Goal: Information Seeking & Learning: Check status

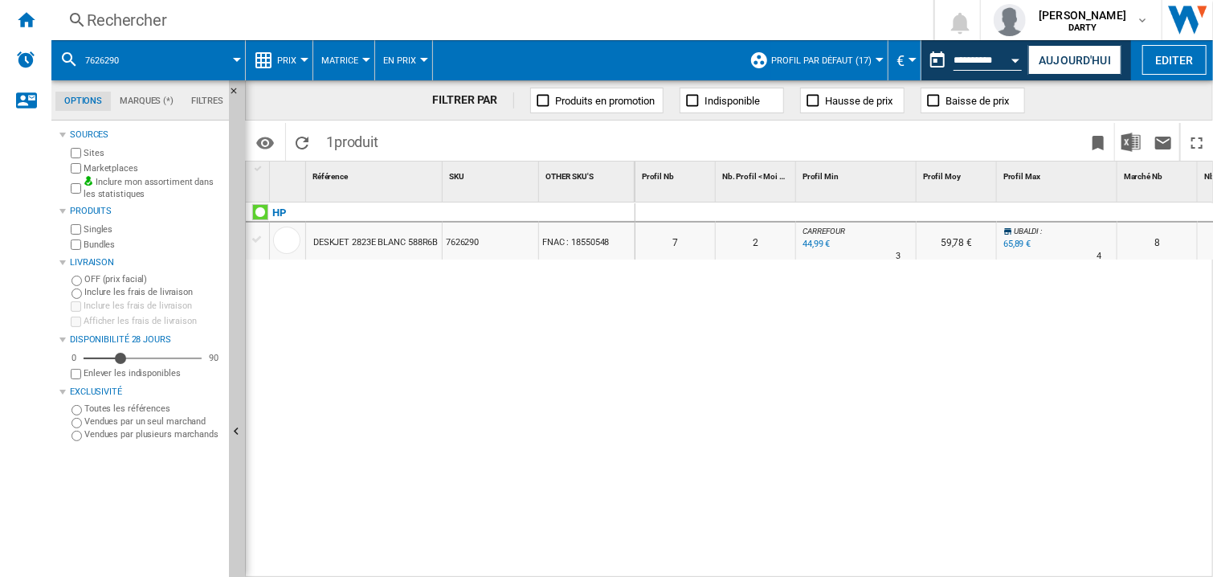
scroll to position [0, 562]
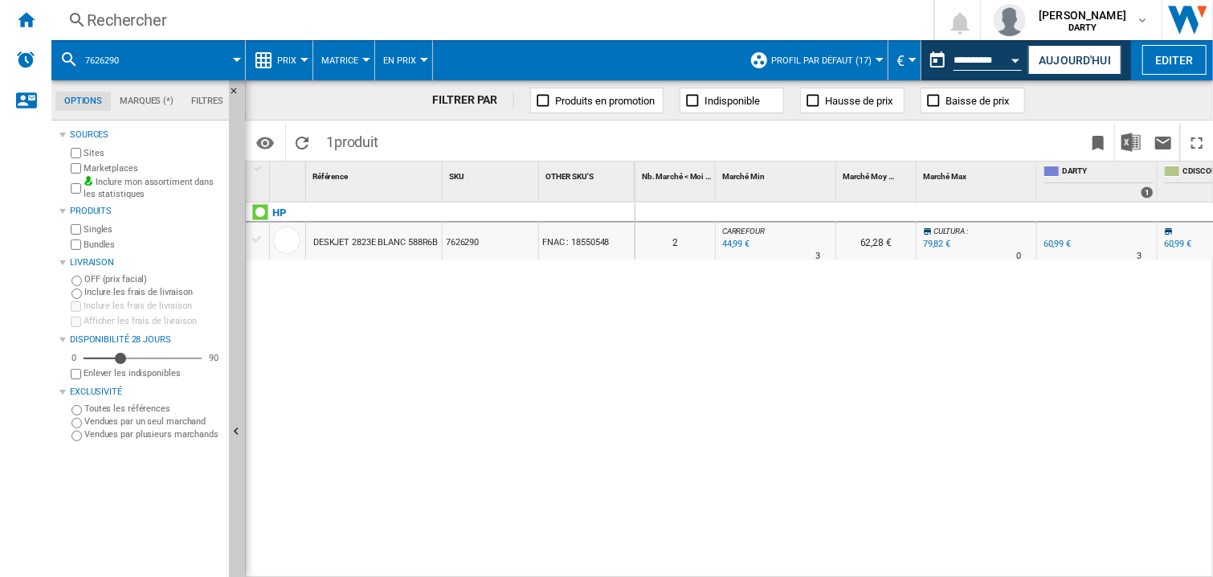
click at [1005, 57] on button "Open calendar" at bounding box center [1016, 57] width 29 height 29
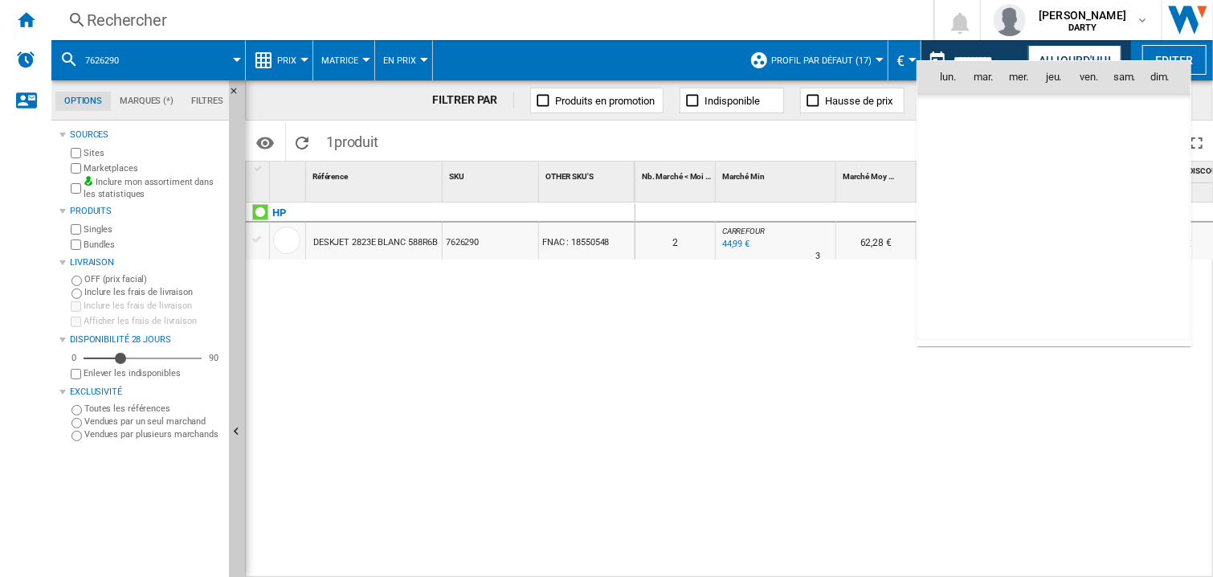
scroll to position [7661, 0]
drag, startPoint x: 1093, startPoint y: 109, endPoint x: 1087, endPoint y: 121, distance: 13.3
click at [1087, 121] on span "1" at bounding box center [1089, 112] width 32 height 32
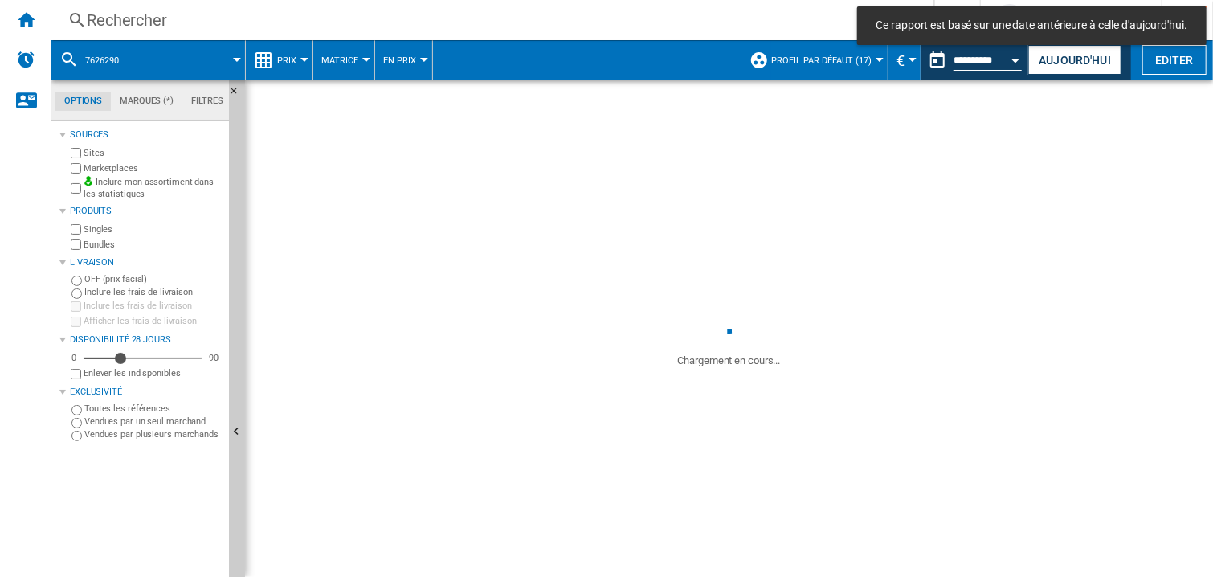
click at [129, 22] on div "Rechercher" at bounding box center [489, 20] width 805 height 22
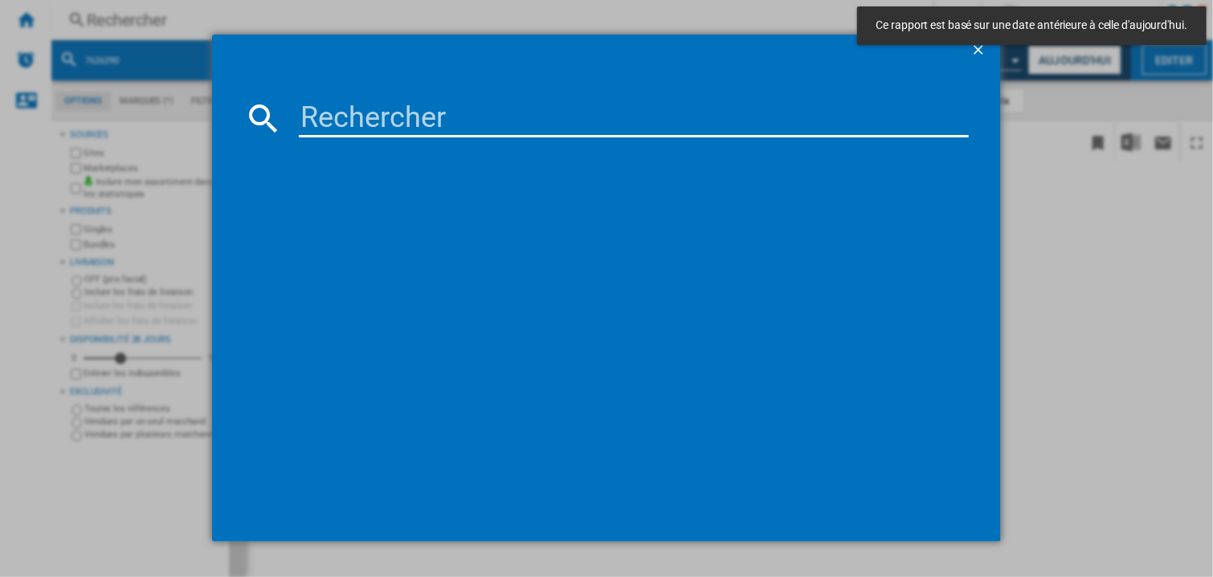
type input "7869940"
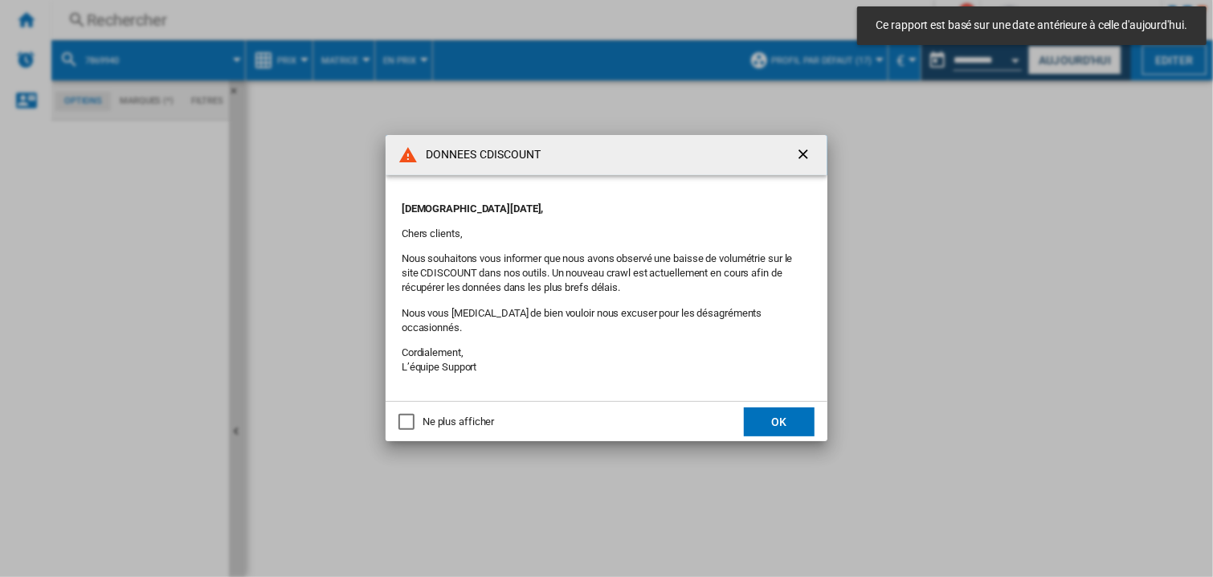
click at [807, 420] on button "OK" at bounding box center [779, 421] width 71 height 29
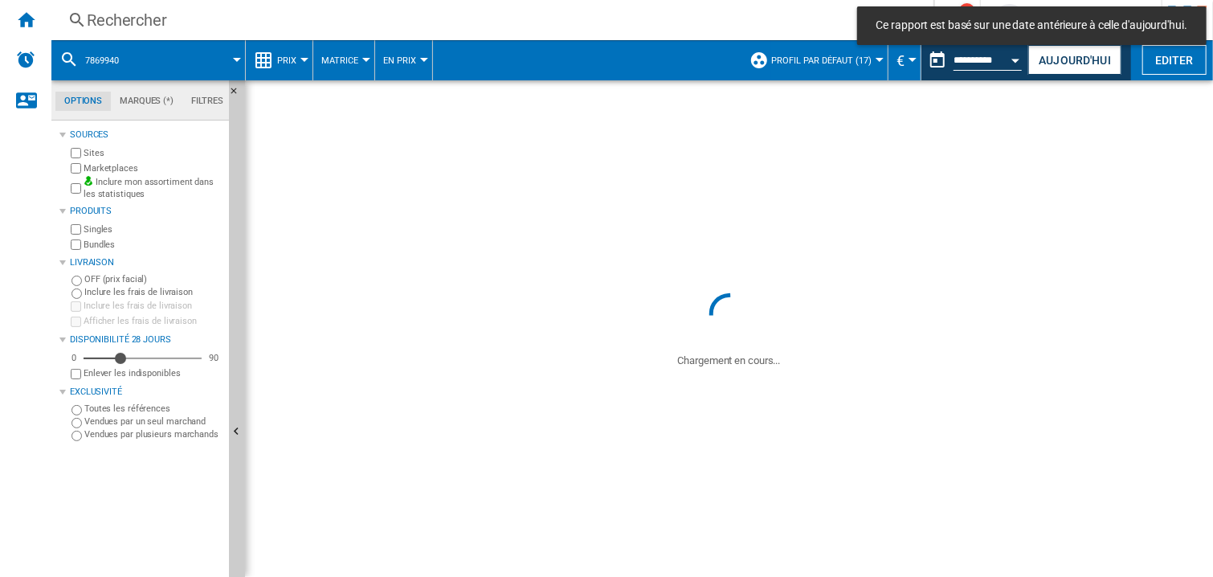
click at [92, 19] on div "Rechercher" at bounding box center [489, 20] width 805 height 22
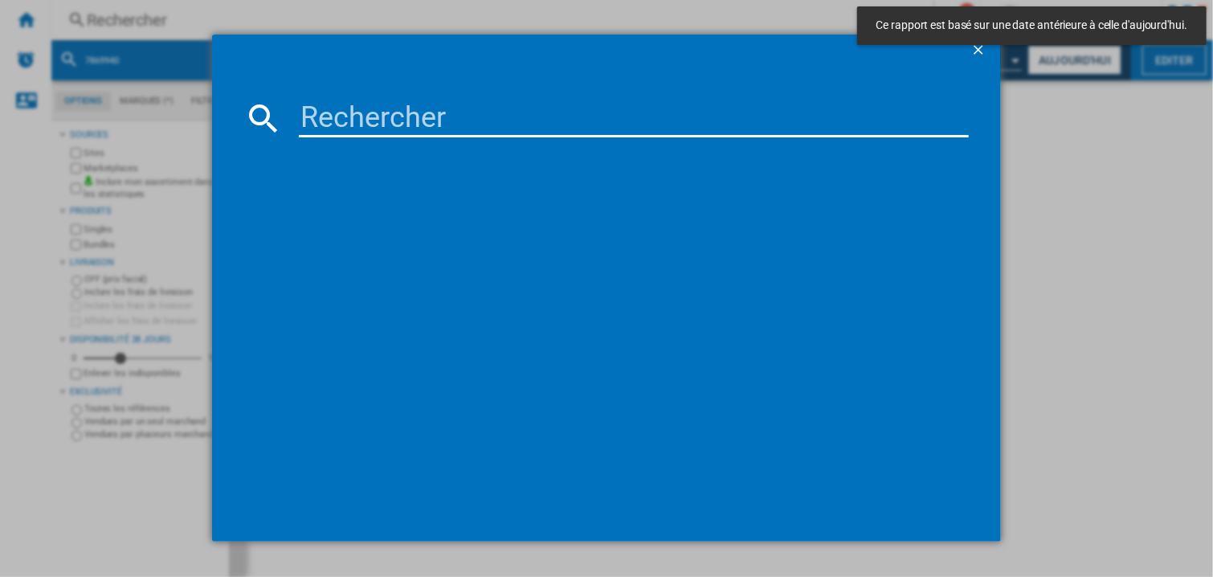
click at [337, 116] on input at bounding box center [634, 118] width 670 height 39
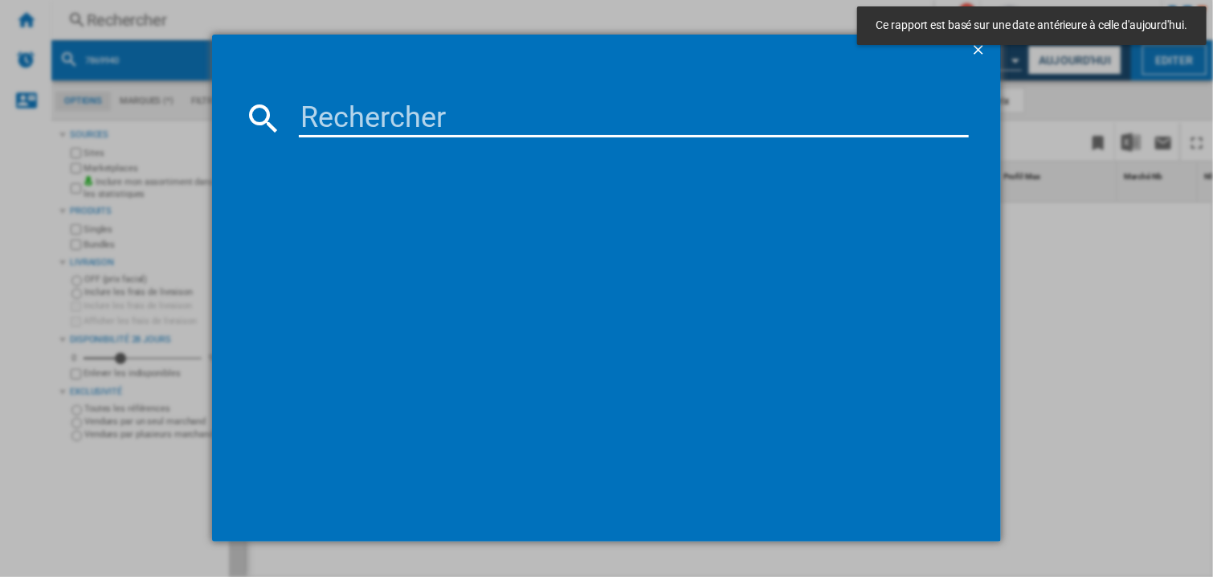
paste input "7869940"
type input "7869940"
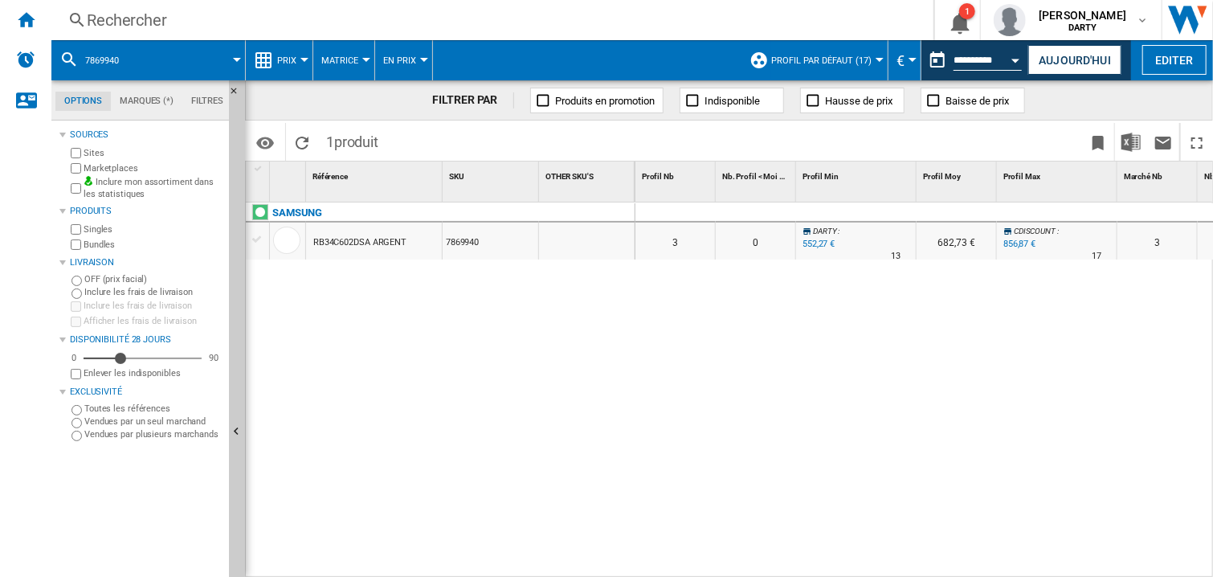
click at [814, 212] on div at bounding box center [856, 212] width 120 height 19
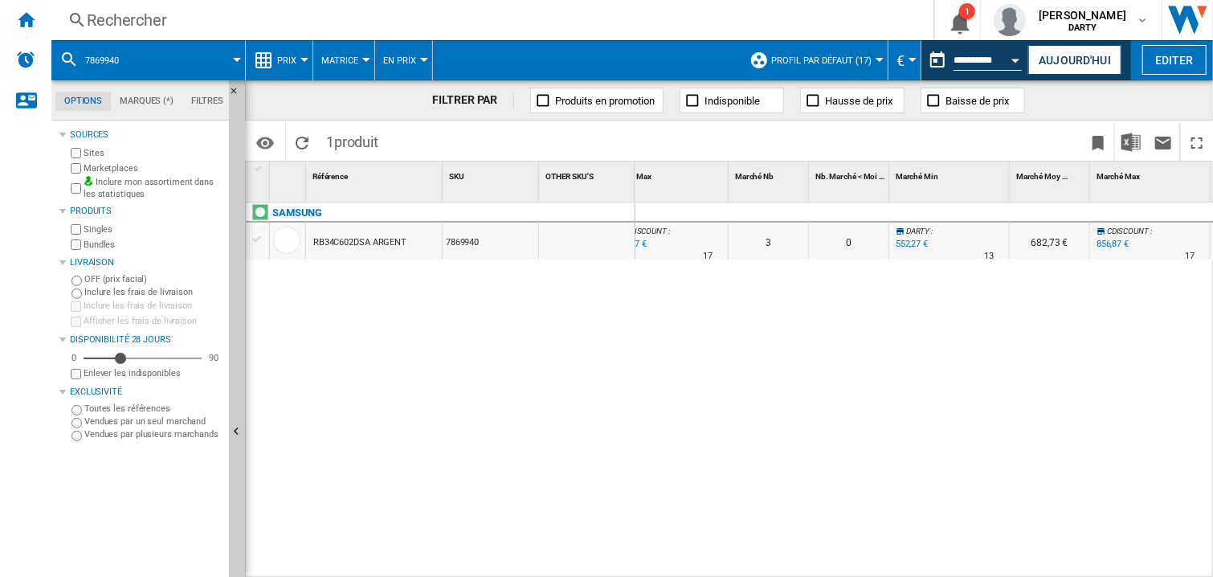
scroll to position [0, 630]
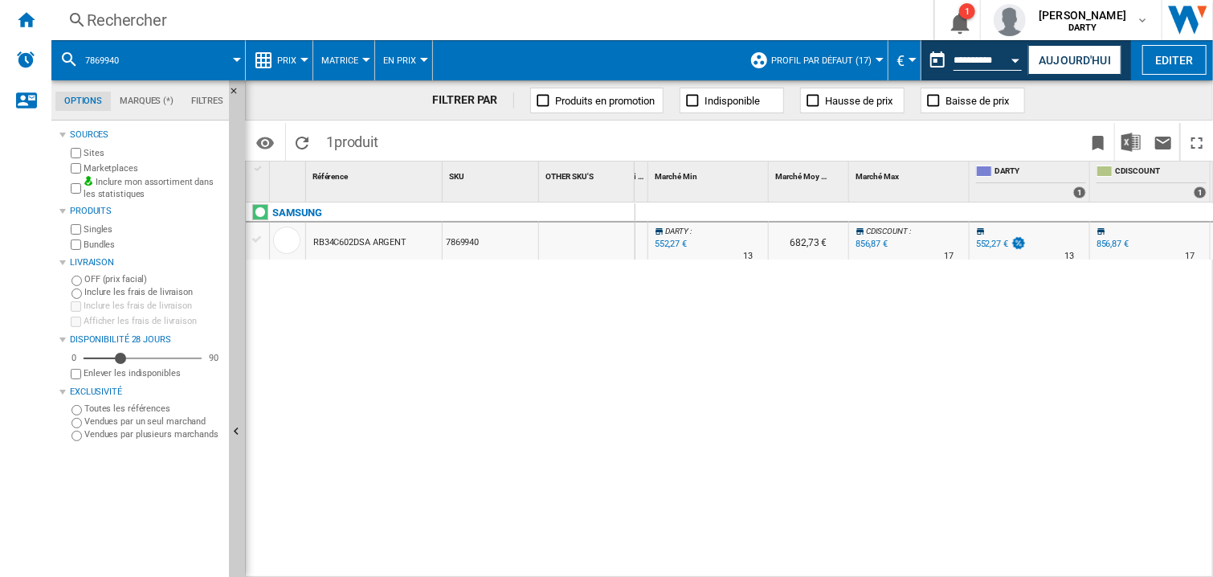
click at [776, 369] on div "0 0 0 0 3 0 DARTY : 0.0 % 552,27 € % N/A 13 DARTY : 682,73 € CDISCOUNT : +55.2 …" at bounding box center [924, 390] width 578 height 376
